Goal: Transaction & Acquisition: Purchase product/service

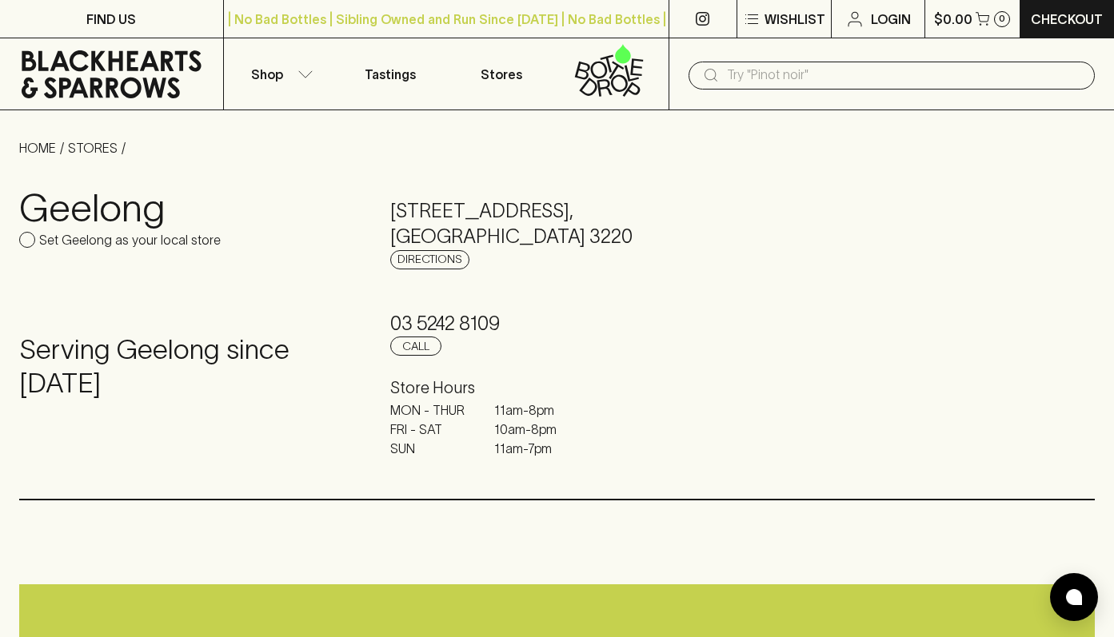
click at [724, 78] on div "​" at bounding box center [891, 76] width 406 height 28
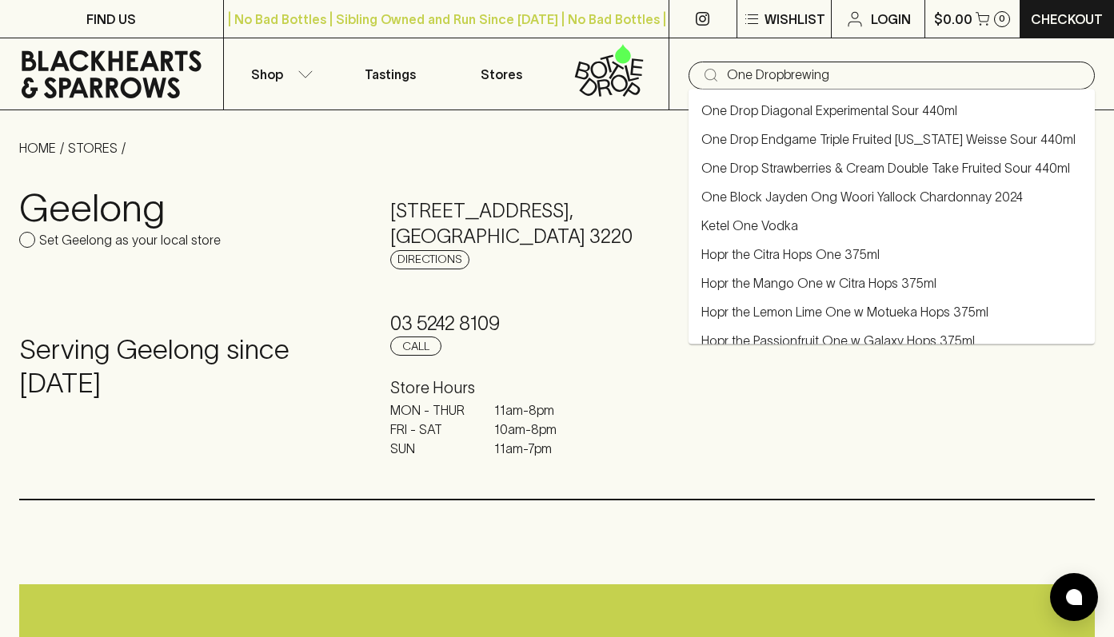
click at [823, 161] on link "One Drop Strawberries & Cream Double Take Fruited Sour 440ml" at bounding box center [885, 167] width 369 height 19
type input "One Drop Strawberries & Cream Double Take Fruited Sour 440ml"
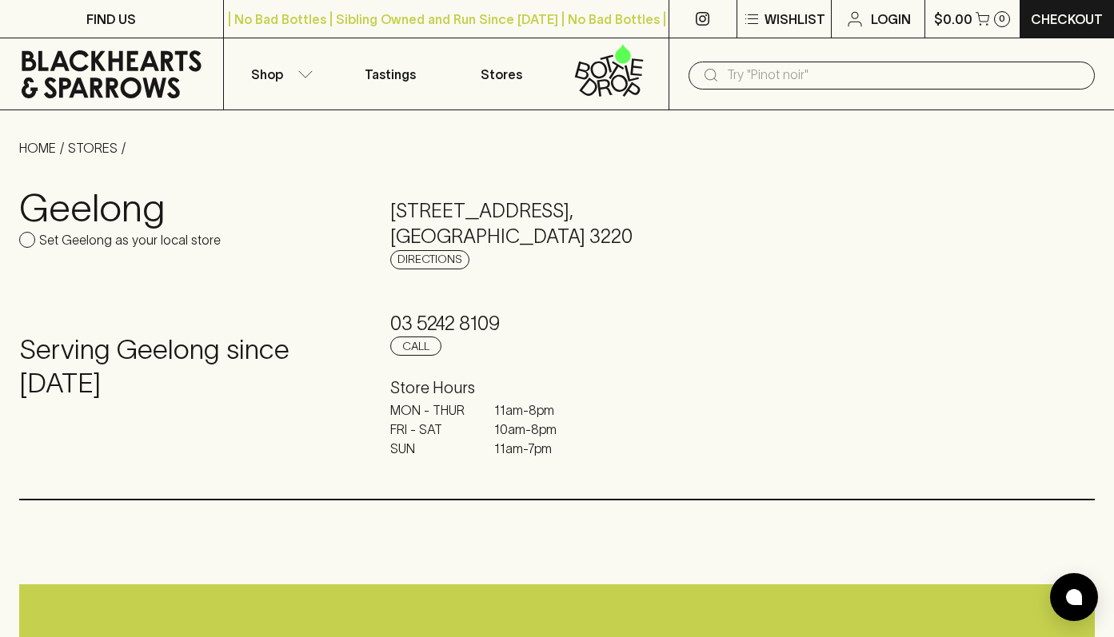
click at [725, 70] on div "​" at bounding box center [891, 76] width 406 height 28
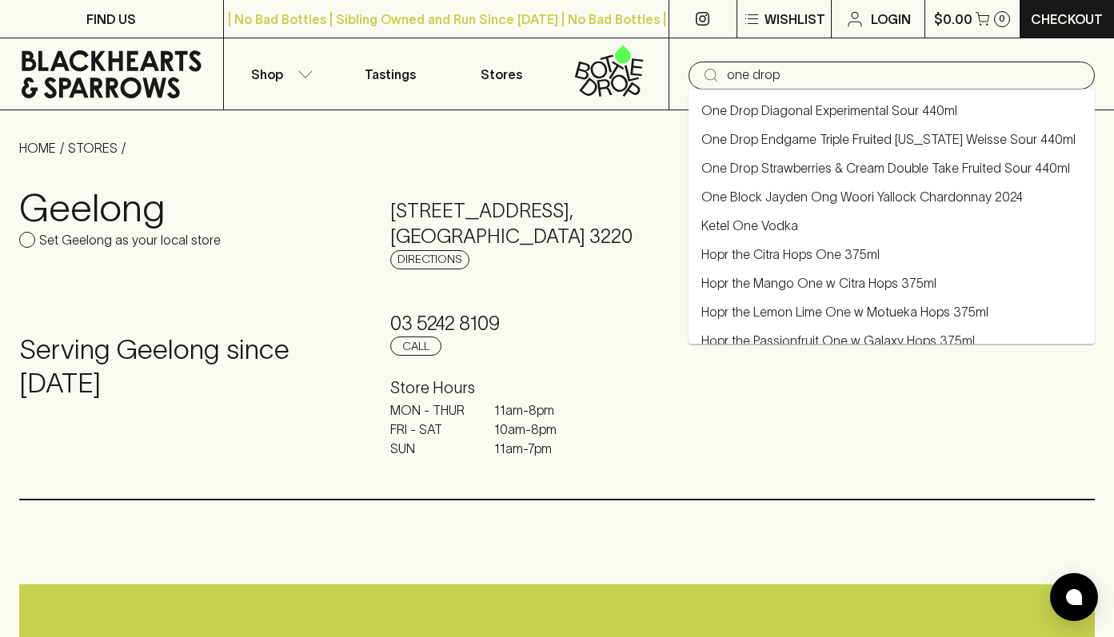
click at [891, 136] on link "One Drop Endgame Triple Fruited [US_STATE] Weisse Sour 440ml" at bounding box center [888, 139] width 374 height 19
type input "One Drop Endgame Triple Fruited [US_STATE] Weisse Sour 440ml"
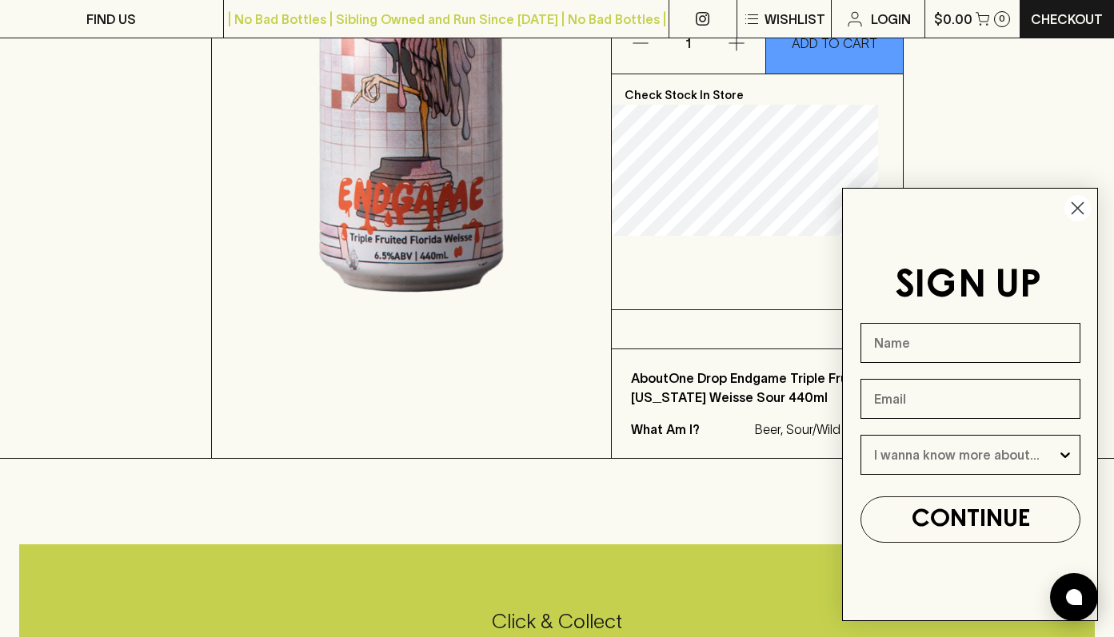
scroll to position [468, 0]
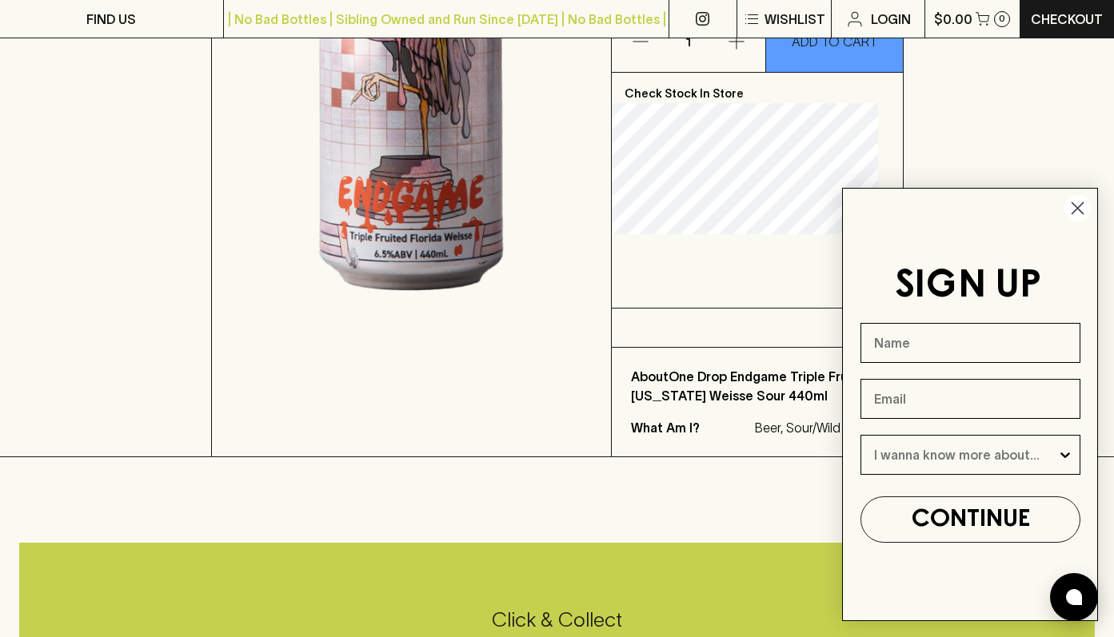
click at [1070, 209] on circle "Close dialog" at bounding box center [1077, 208] width 26 height 26
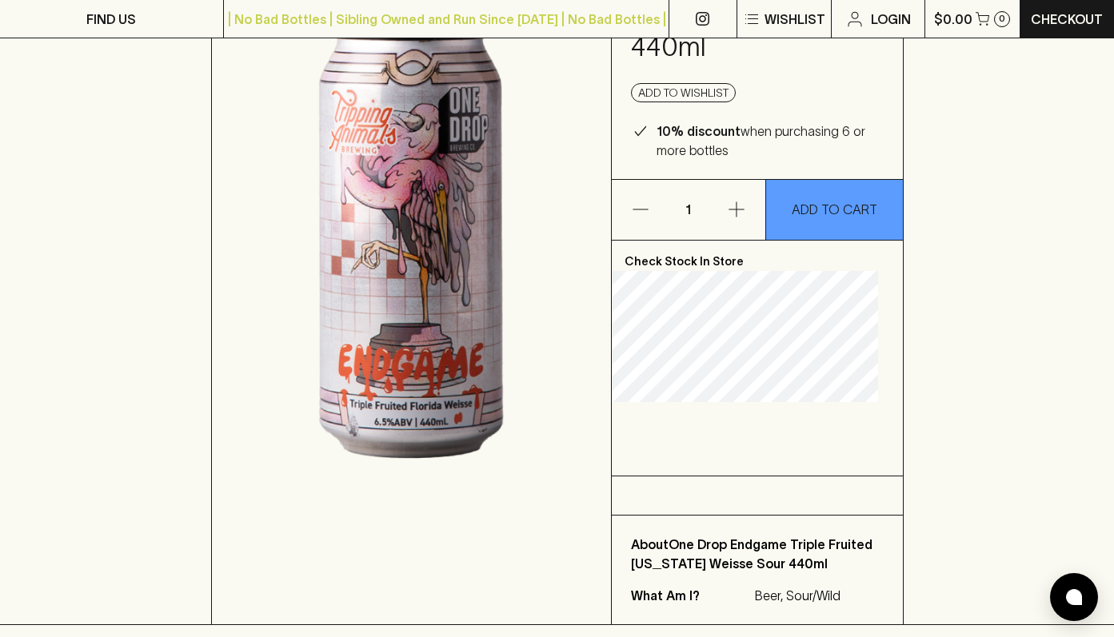
scroll to position [301, 0]
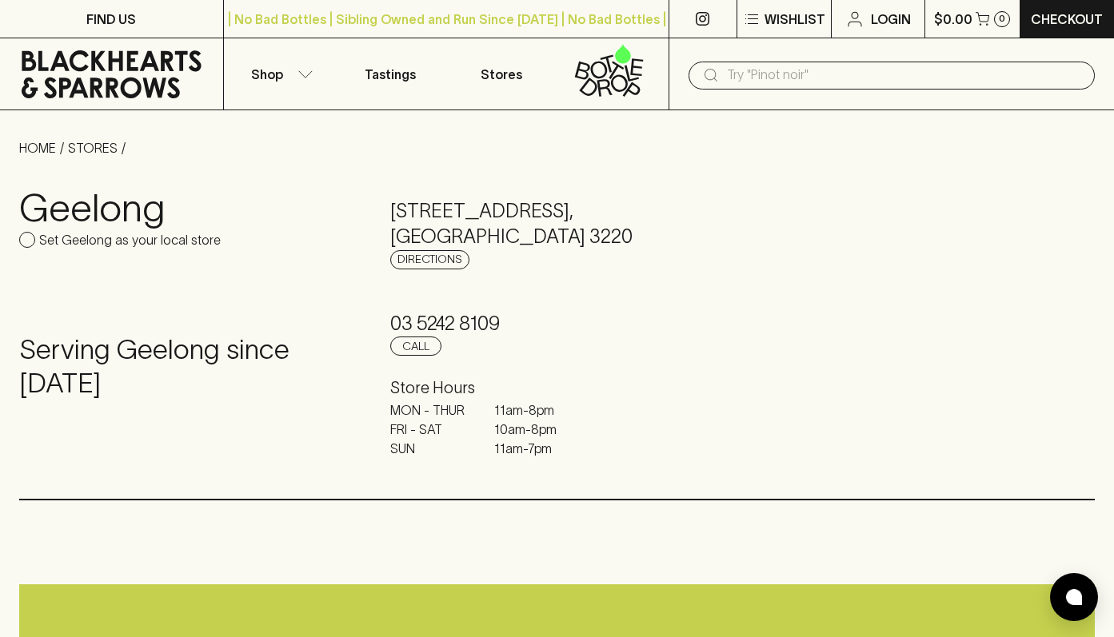
click at [728, 80] on input "text" at bounding box center [904, 75] width 355 height 26
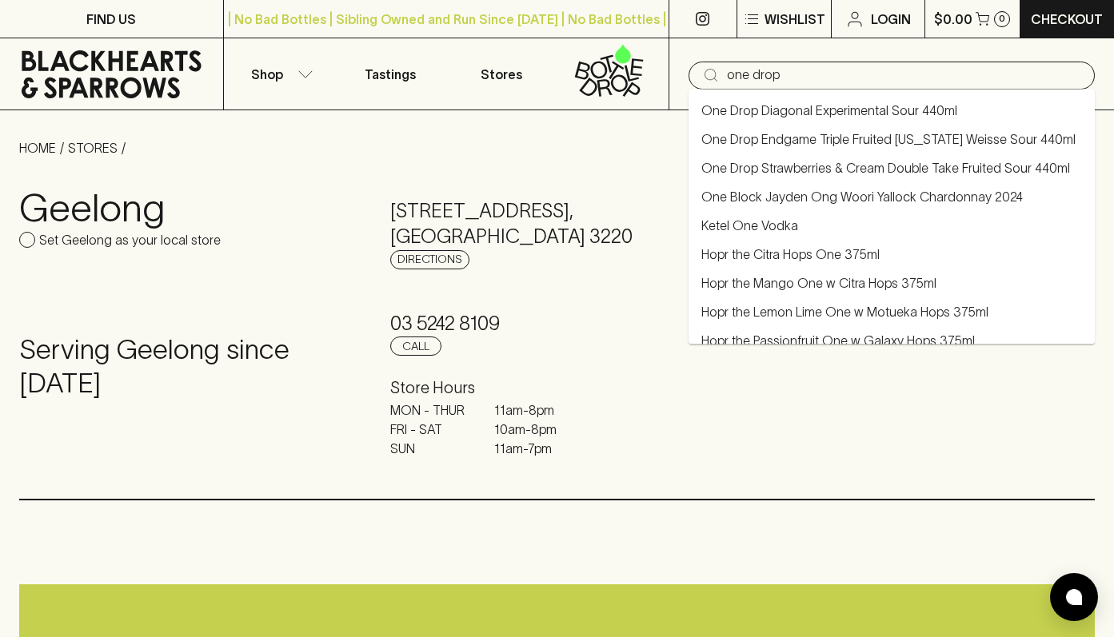
type input "one drop"
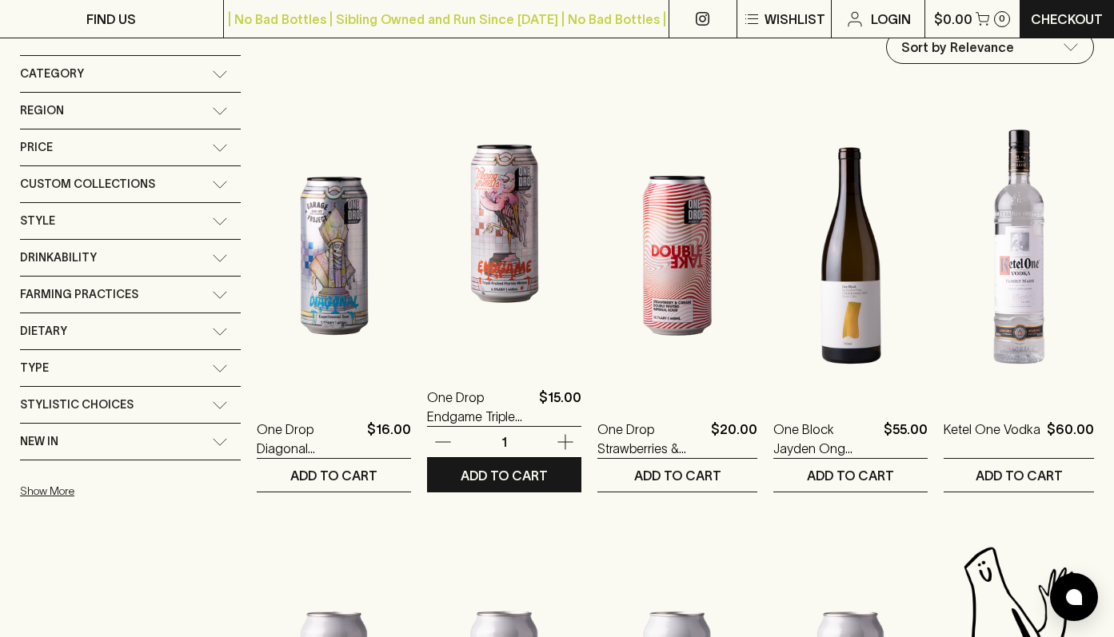
scroll to position [239, 0]
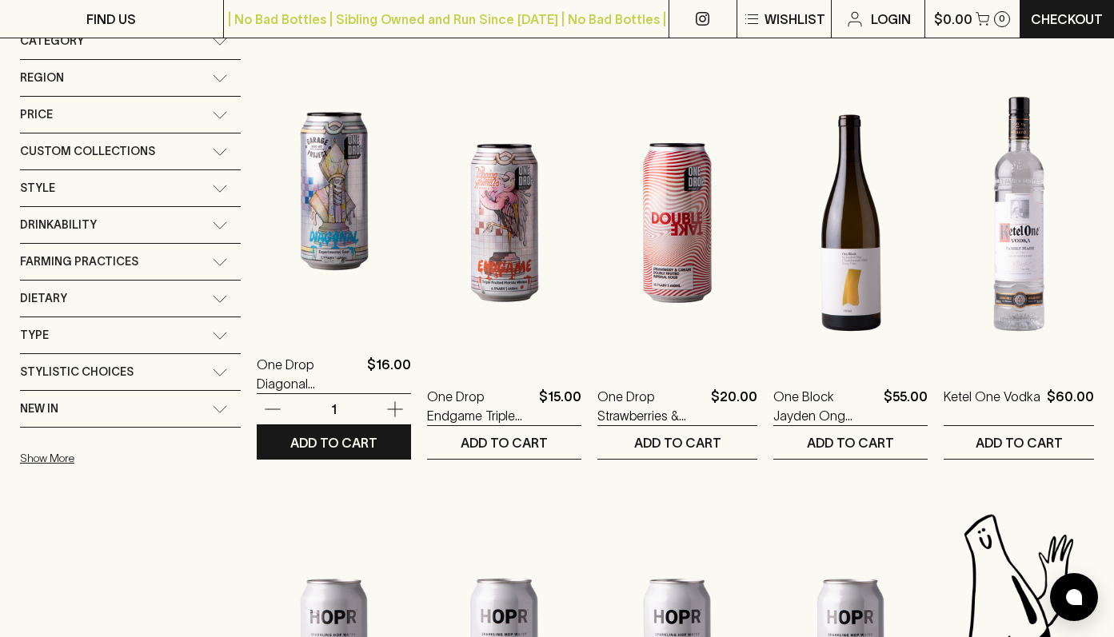
click at [325, 229] on img at bounding box center [334, 191] width 154 height 280
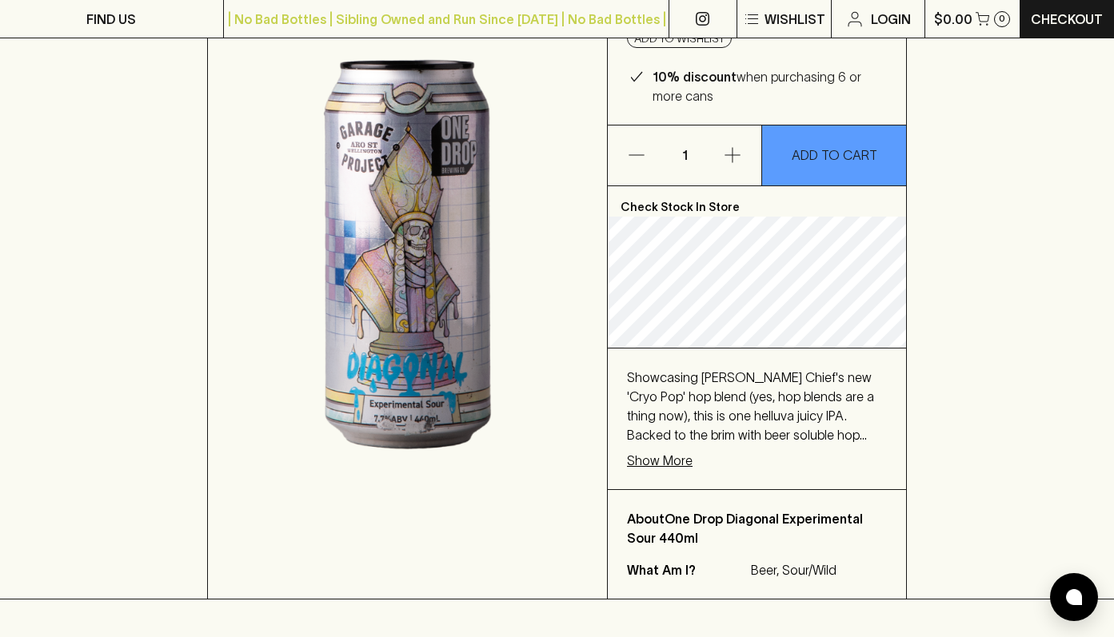
scroll to position [281, 0]
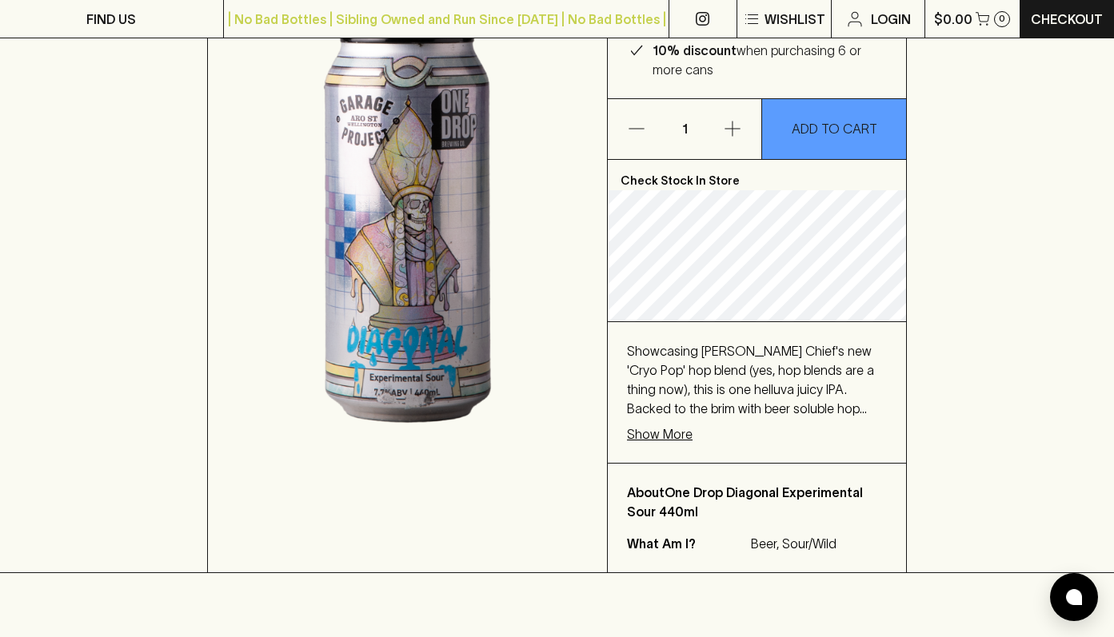
click at [657, 432] on p "Show More" at bounding box center [660, 434] width 66 height 19
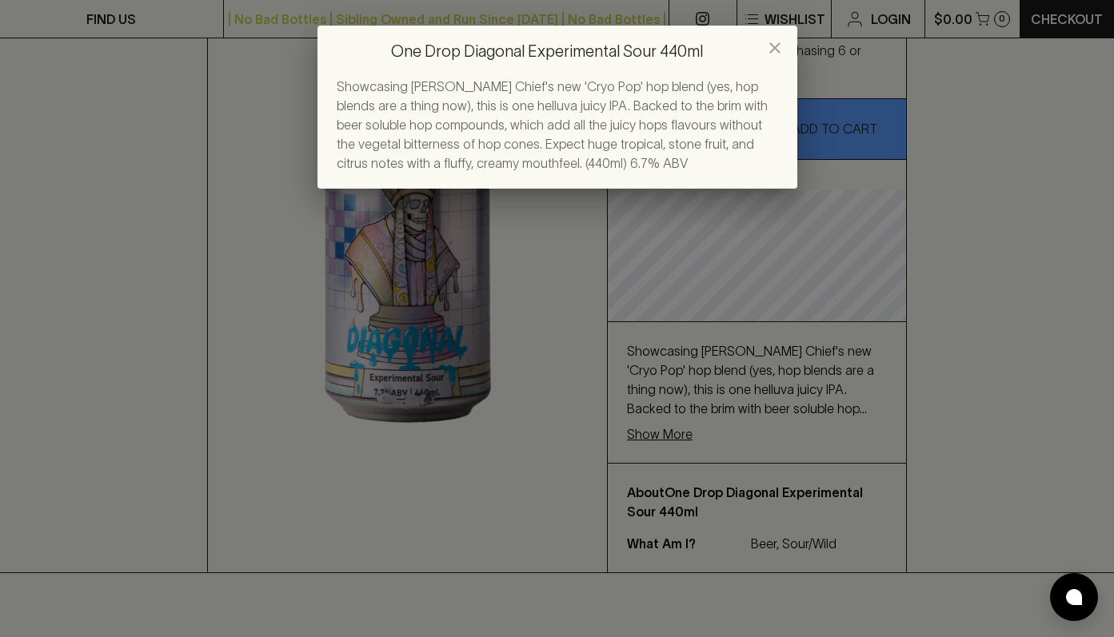
click at [540, 416] on div "One Drop Diagonal Experimental Sour 440ml Showcasing Yakima Chief's new 'Cryo P…" at bounding box center [557, 318] width 1114 height 637
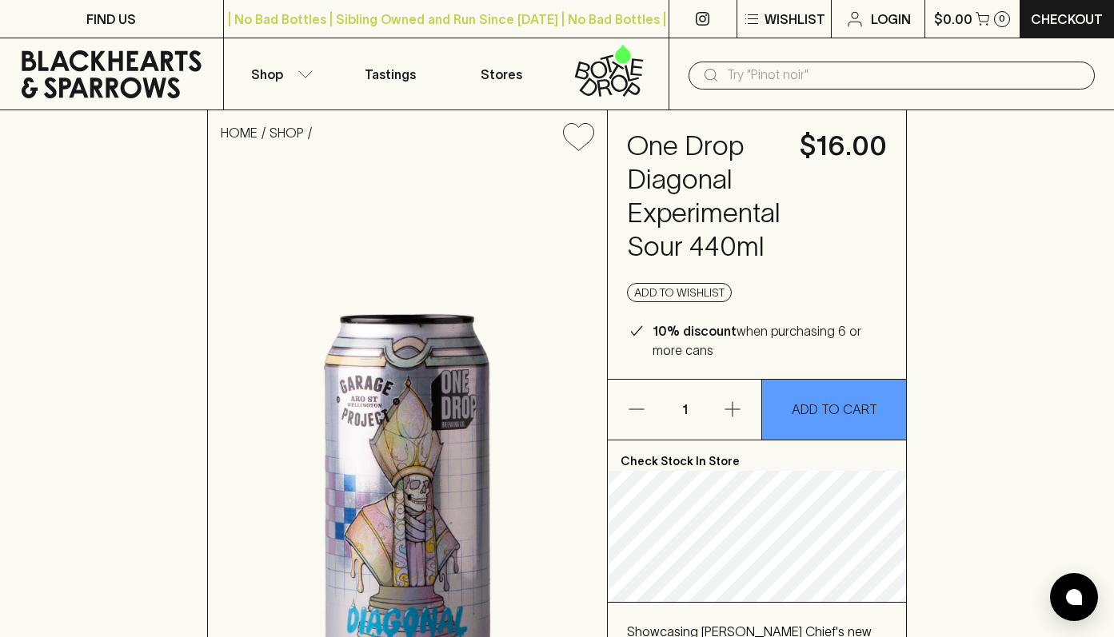
scroll to position [0, 0]
